Goal: Task Accomplishment & Management: Complete application form

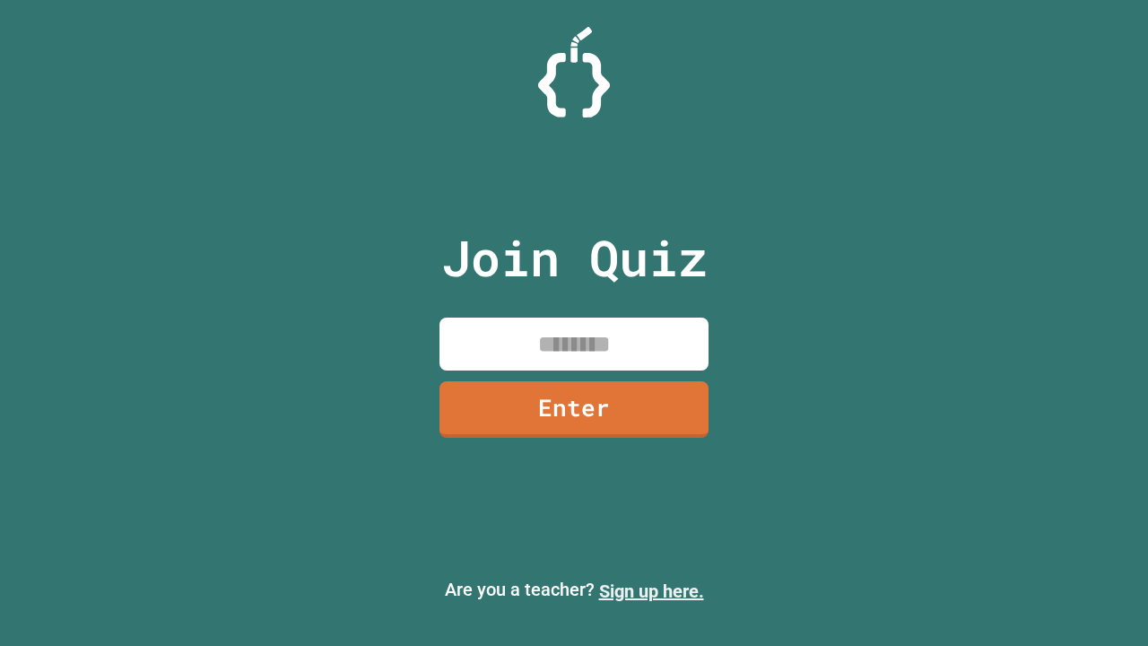
click at [651, 591] on link "Sign up here." at bounding box center [651, 591] width 105 height 22
